Goal: Task Accomplishment & Management: Manage account settings

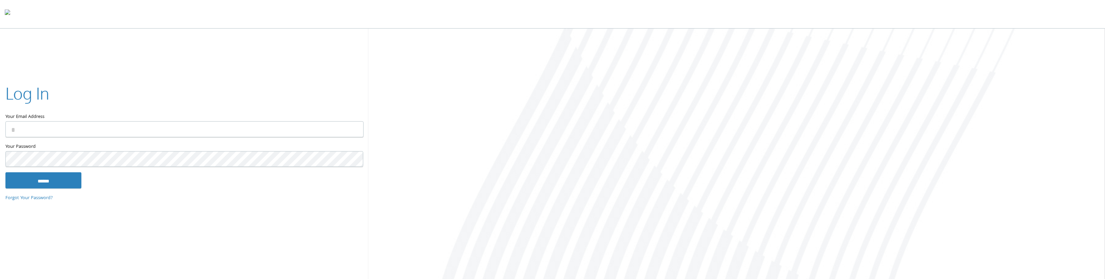
click at [87, 123] on input "Your Email Address" at bounding box center [184, 129] width 358 height 16
type input "**********"
click at [5, 172] on input "******" at bounding box center [43, 180] width 76 height 16
